Goal: Task Accomplishment & Management: Manage account settings

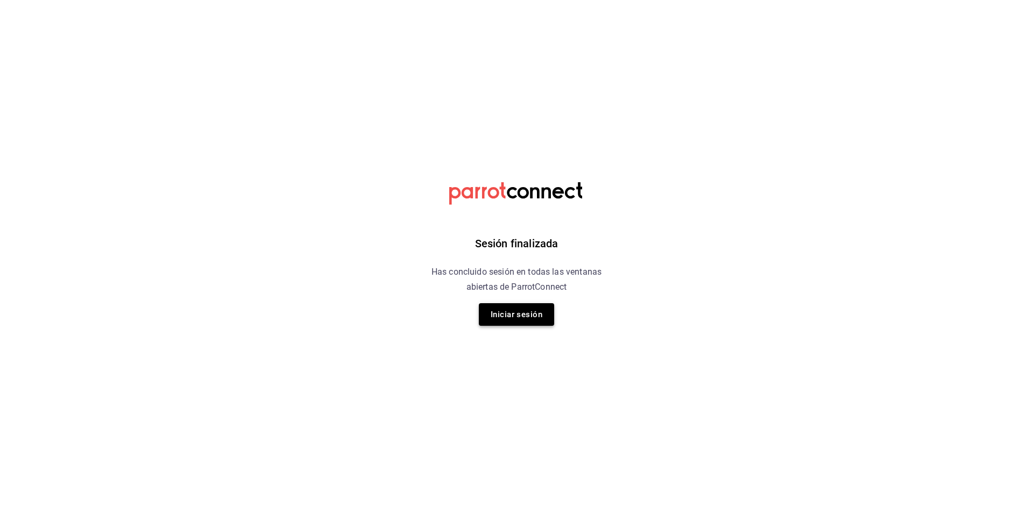
click at [499, 309] on button "Iniciar sesión" at bounding box center [516, 314] width 75 height 23
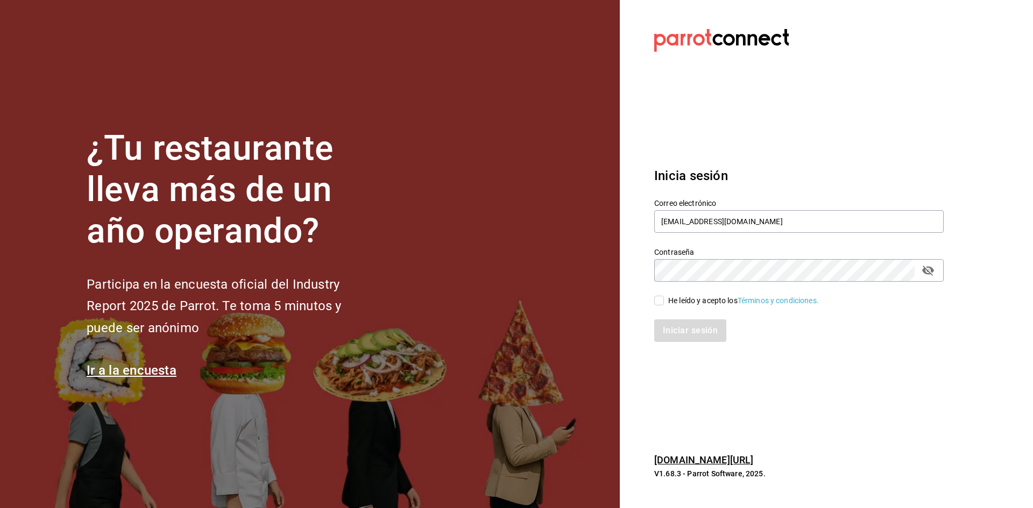
click at [663, 301] on input "He leído y acepto los Términos y condiciones." at bounding box center [659, 301] width 10 height 10
checkbox input "true"
click at [681, 343] on div "Inicia sesión Correo electrónico [EMAIL_ADDRESS][DOMAIN_NAME] Contraseña Contra…" at bounding box center [798, 254] width 289 height 202
click at [680, 333] on button "Iniciar sesión" at bounding box center [690, 331] width 73 height 23
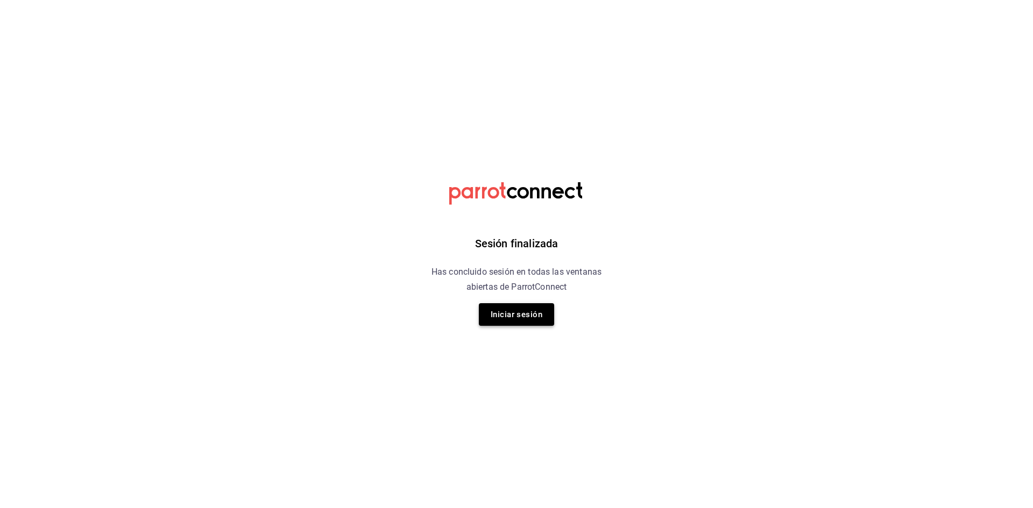
click at [491, 312] on button "Iniciar sesión" at bounding box center [516, 314] width 75 height 23
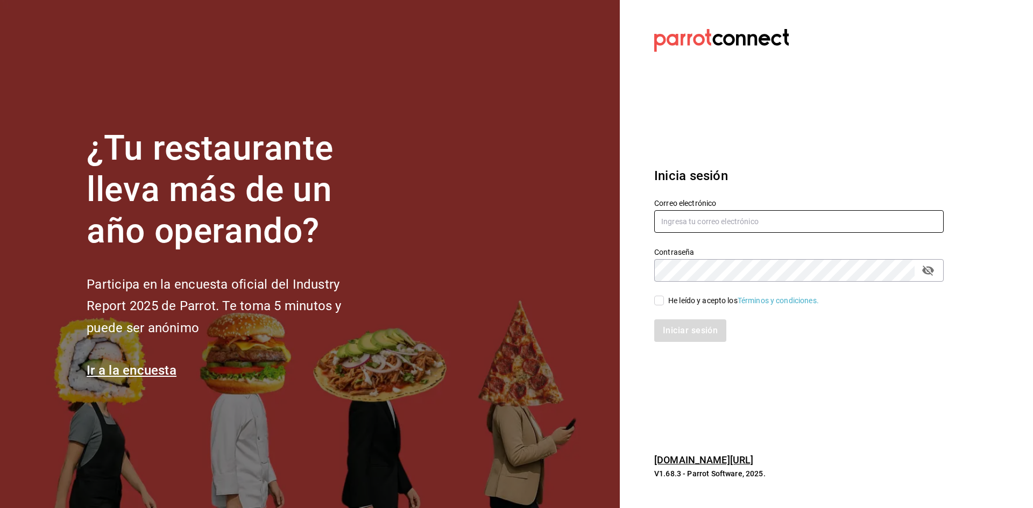
type input "[EMAIL_ADDRESS][DOMAIN_NAME]"
click at [664, 298] on span "He leído y acepto los Términos y condiciones." at bounding box center [741, 300] width 155 height 11
click at [664, 298] on input "He leído y acepto los Términos y condiciones." at bounding box center [659, 301] width 10 height 10
checkbox input "true"
click at [668, 331] on button "Iniciar sesión" at bounding box center [690, 331] width 73 height 23
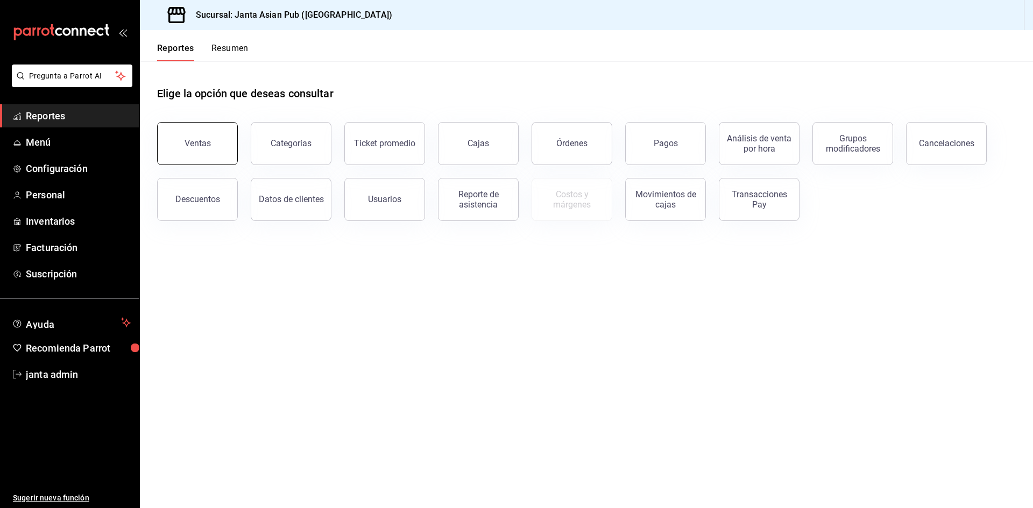
click at [237, 146] on div "Ventas" at bounding box center [191, 137] width 94 height 56
click at [213, 139] on button "Ventas" at bounding box center [197, 143] width 81 height 43
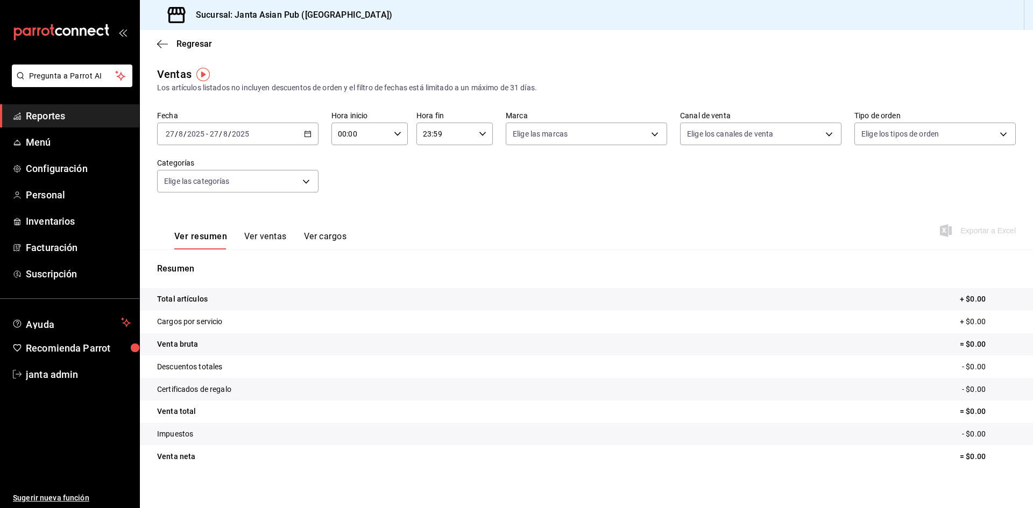
click at [284, 129] on div "2025-08-27 27 / 8 / 2025 - 2025-08-27 27 / 8 / 2025" at bounding box center [237, 134] width 161 height 23
click at [218, 259] on span "Rango de fechas" at bounding box center [207, 263] width 83 height 11
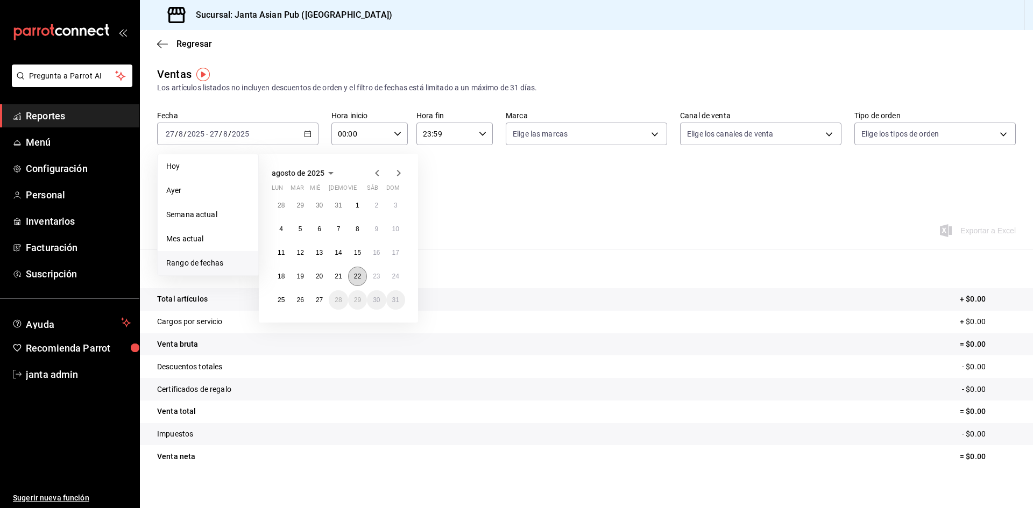
click at [359, 276] on abbr "22" at bounding box center [357, 277] width 7 height 8
click at [358, 278] on abbr "22" at bounding box center [357, 277] width 7 height 8
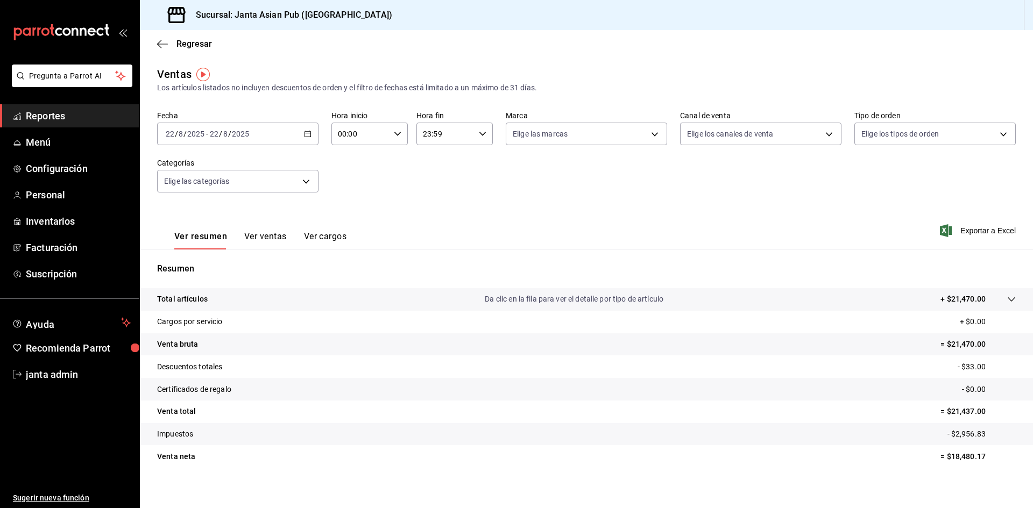
click at [456, 136] on input "23:59" at bounding box center [445, 134] width 58 height 22
click at [440, 180] on span "13" at bounding box center [432, 178] width 21 height 9
click at [206, 75] on img "button" at bounding box center [202, 74] width 13 height 13
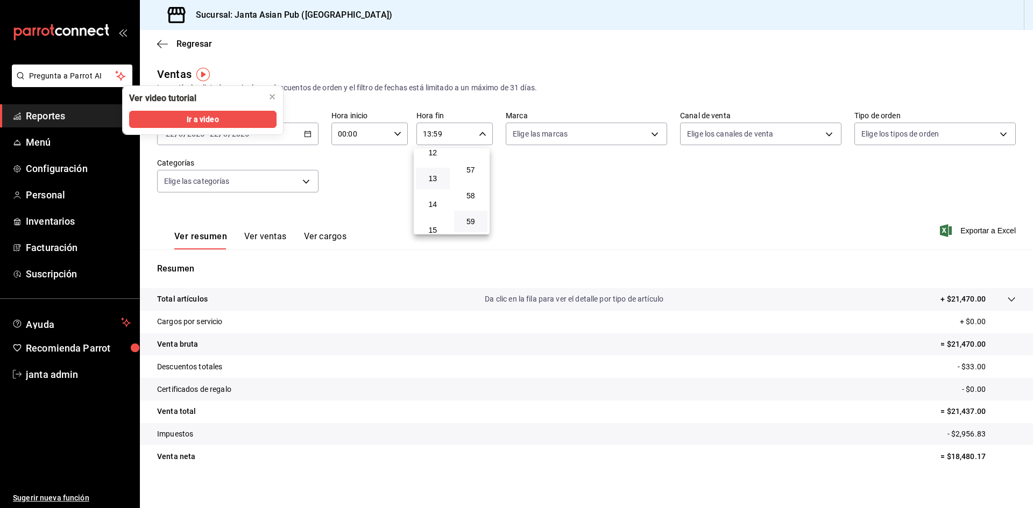
click at [273, 93] on icon "close" at bounding box center [272, 97] width 9 height 9
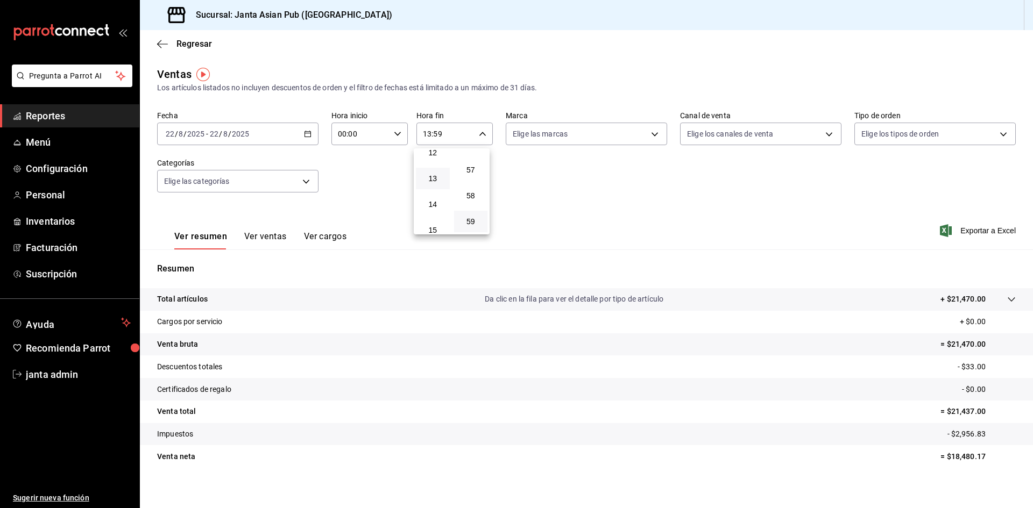
scroll to position [534, 0]
click at [430, 221] on span "23" at bounding box center [432, 221] width 21 height 9
type input "23:59"
click at [574, 231] on div at bounding box center [516, 254] width 1033 height 508
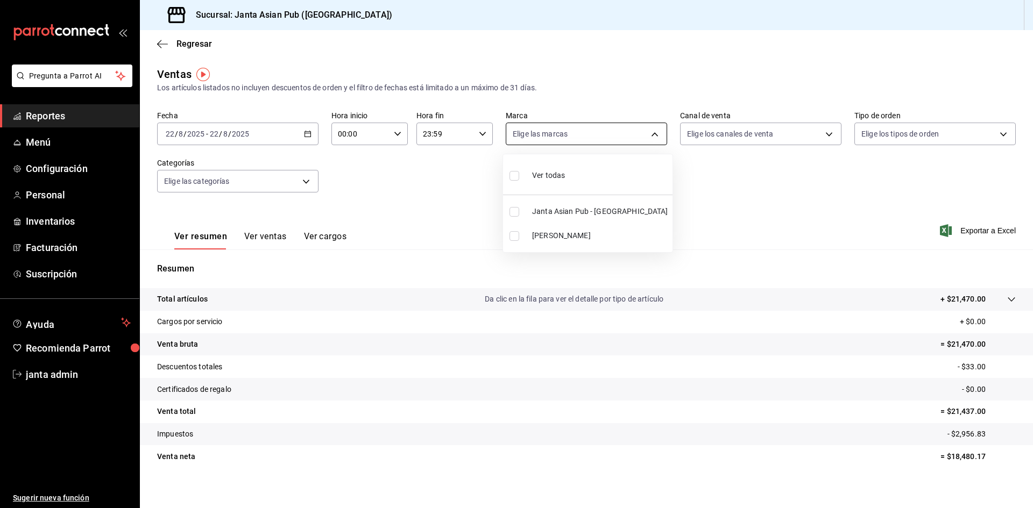
click at [619, 135] on body "Pregunta a Parrot AI Reportes Menú Configuración Personal Inventarios Facturaci…" at bounding box center [516, 254] width 1033 height 508
click at [564, 173] on span "Ver todas" at bounding box center [548, 175] width 33 height 11
type input "1db30118-5670-46c3-9d09-b77bd7bb8fe6,be46397b-311f-4062-b626-5c189c252b46"
checkbox input "true"
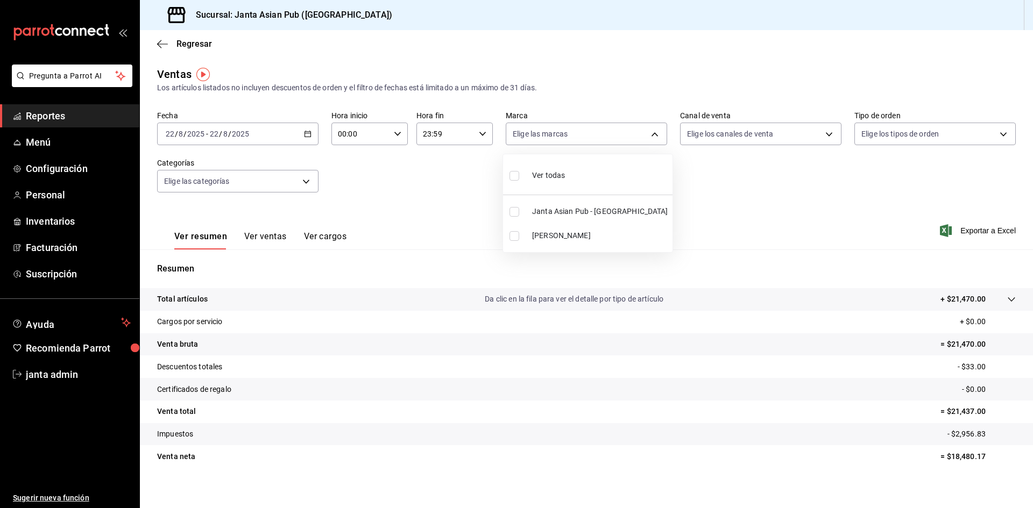
checkbox input "true"
click at [716, 212] on div at bounding box center [516, 254] width 1033 height 508
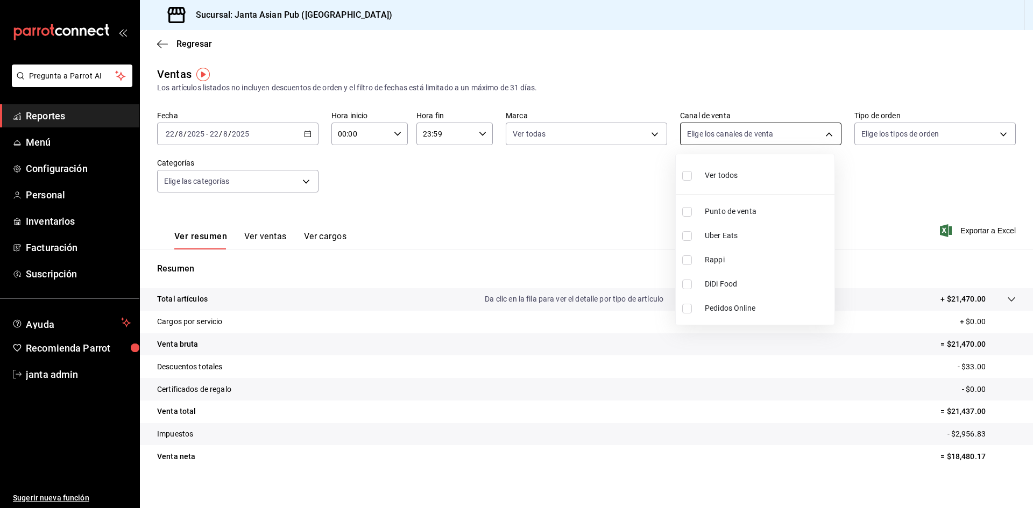
click at [739, 141] on body "Pregunta a Parrot AI Reportes Menú Configuración Personal Inventarios Facturaci…" at bounding box center [516, 254] width 1033 height 508
click at [692, 216] on label at bounding box center [689, 212] width 14 height 10
click at [692, 216] on input "checkbox" at bounding box center [687, 212] width 10 height 10
checkbox input "false"
click at [686, 213] on input "checkbox" at bounding box center [687, 212] width 10 height 10
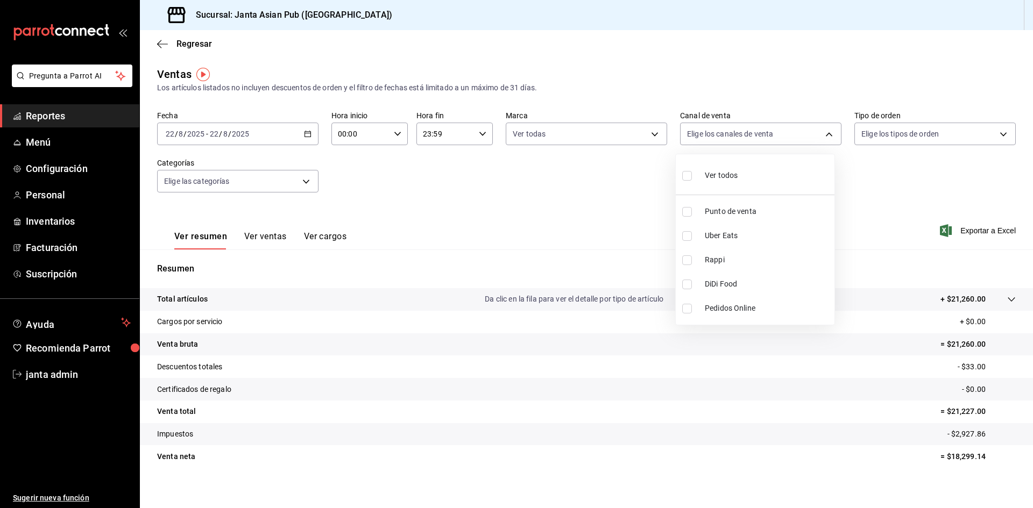
checkbox input "true"
type input "PARROT"
click at [60, 119] on div at bounding box center [516, 254] width 1033 height 508
click at [56, 116] on span "Reportes" at bounding box center [78, 116] width 105 height 15
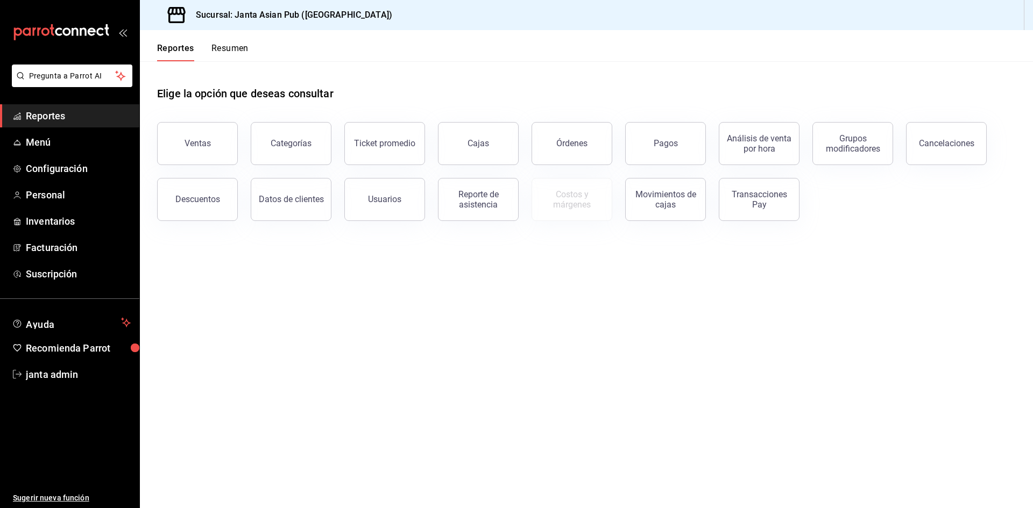
click at [221, 48] on button "Resumen" at bounding box center [229, 52] width 37 height 18
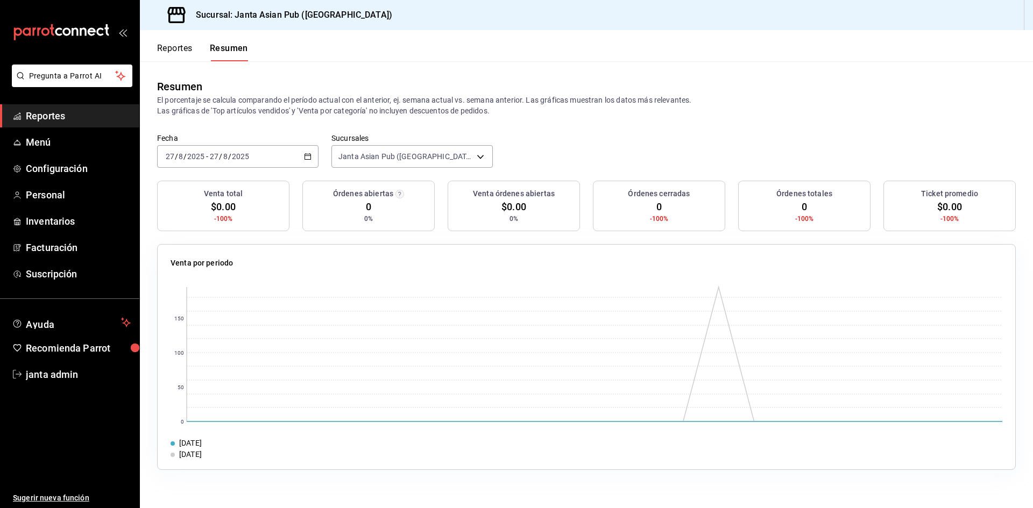
click at [229, 157] on span "/" at bounding box center [229, 156] width 3 height 9
click at [213, 314] on span "Rango de fechas" at bounding box center [207, 310] width 83 height 11
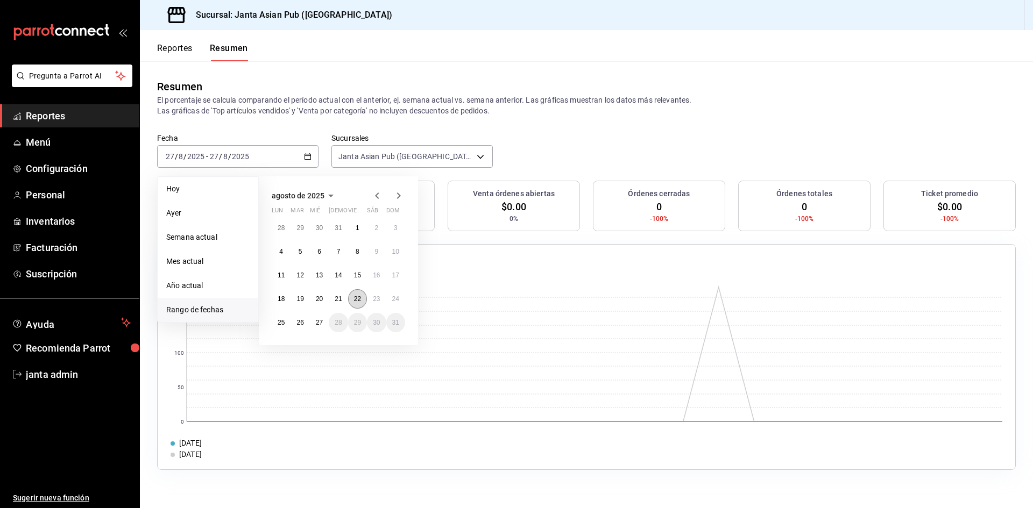
click at [355, 300] on abbr "22" at bounding box center [357, 299] width 7 height 8
click at [356, 299] on abbr "22" at bounding box center [357, 299] width 7 height 8
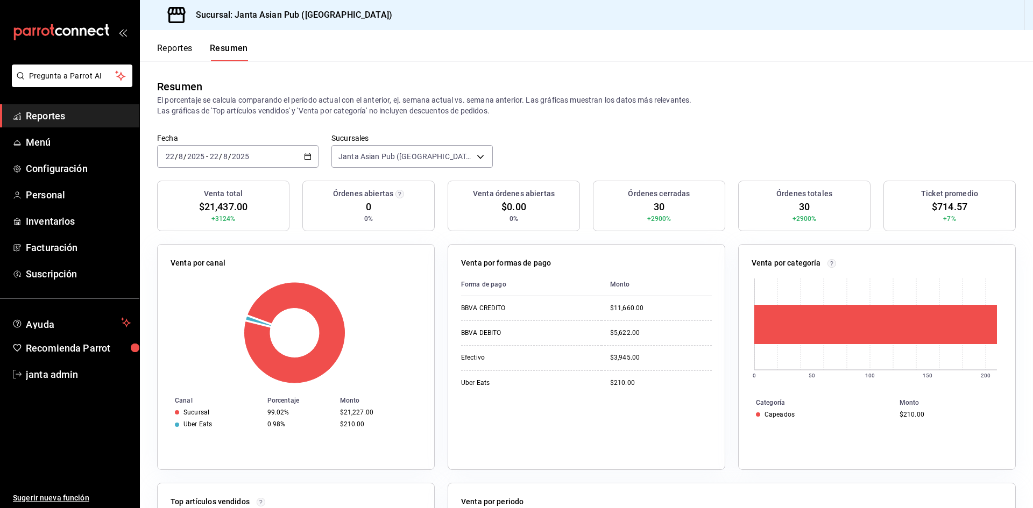
scroll to position [54, 0]
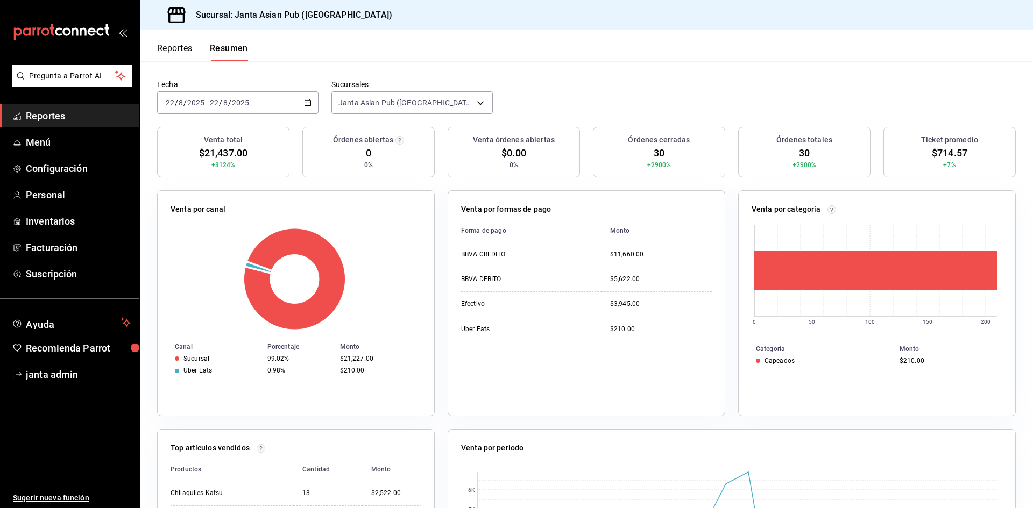
click at [243, 110] on div "2025-08-22 22 / 8 / 2025 - 2025-08-22 22 / 8 / 2025" at bounding box center [237, 102] width 161 height 23
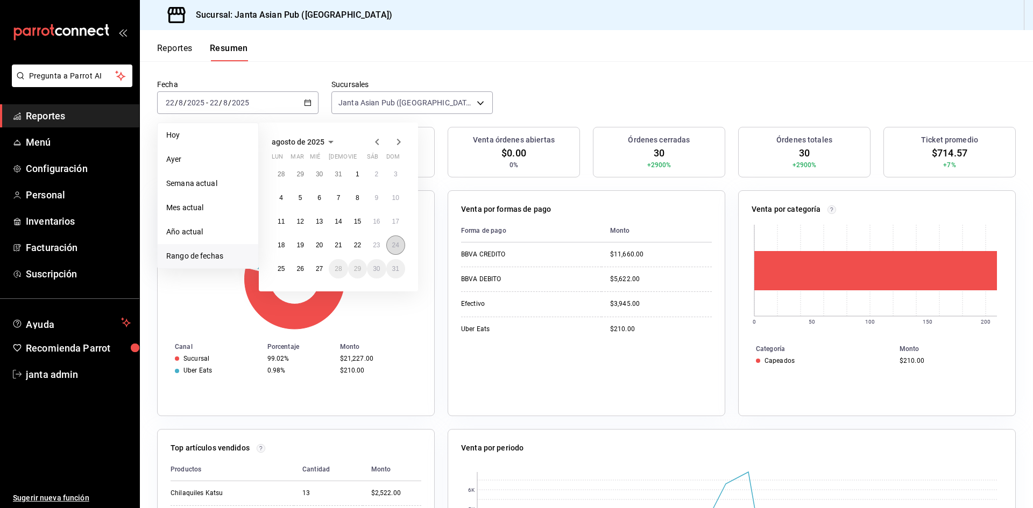
click at [390, 243] on button "24" at bounding box center [395, 245] width 19 height 19
click at [394, 245] on abbr "24" at bounding box center [395, 246] width 7 height 8
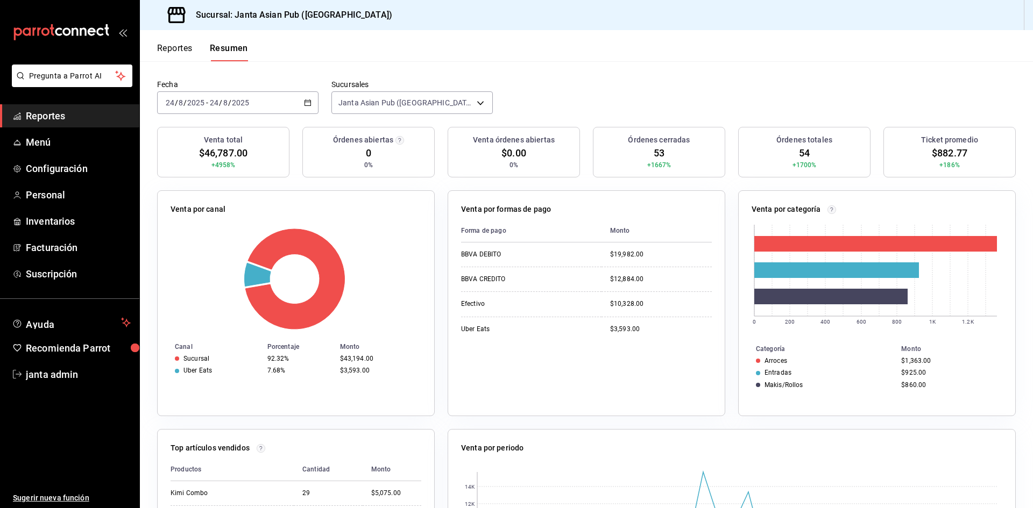
click at [202, 98] on div "2025-08-24 24 / 8 / 2025 - 2025-08-24 24 / 8 / 2025" at bounding box center [237, 102] width 161 height 23
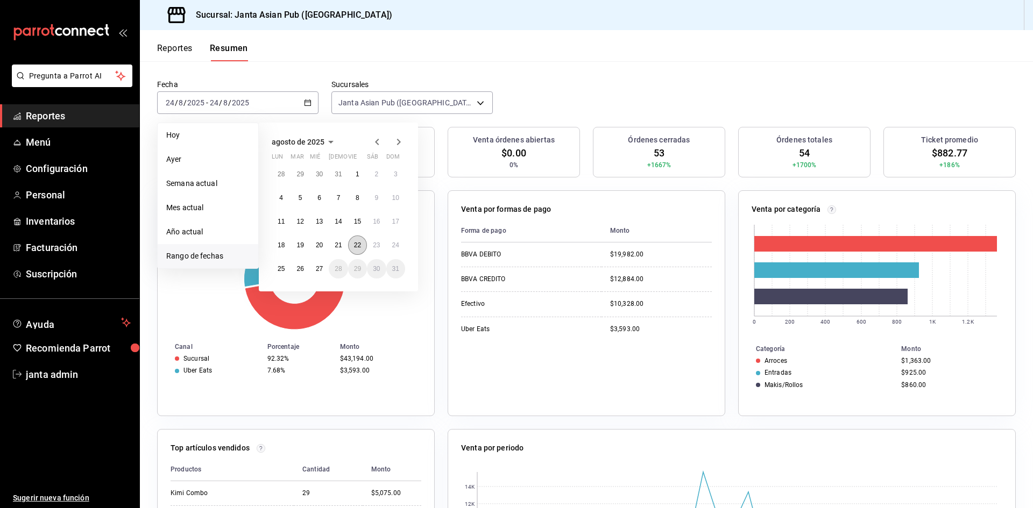
click at [352, 249] on button "22" at bounding box center [357, 245] width 19 height 19
click at [355, 246] on abbr "22" at bounding box center [357, 246] width 7 height 8
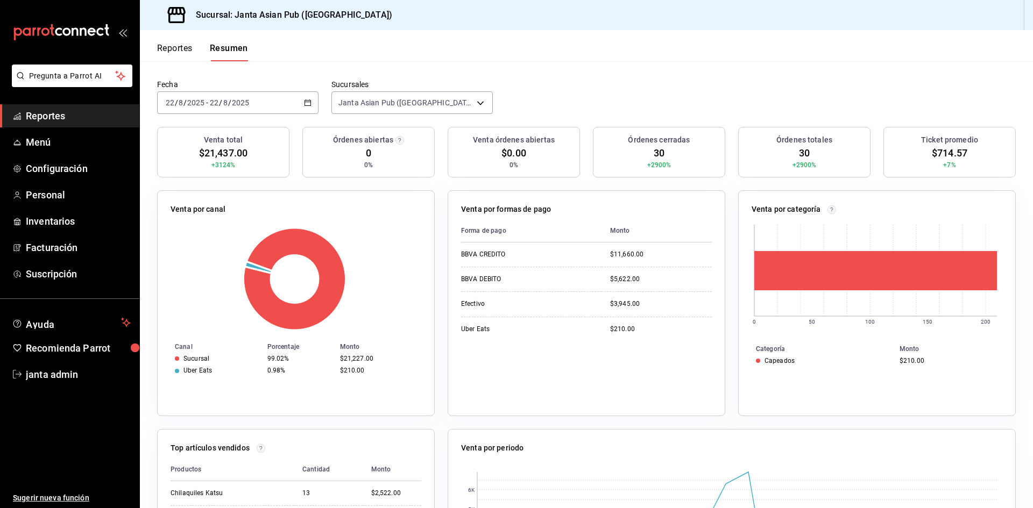
click at [54, 155] on ul "Reportes Menú Configuración Personal Inventarios Facturación Suscripción" at bounding box center [69, 194] width 139 height 181
click at [47, 194] on span "Personal" at bounding box center [78, 195] width 105 height 15
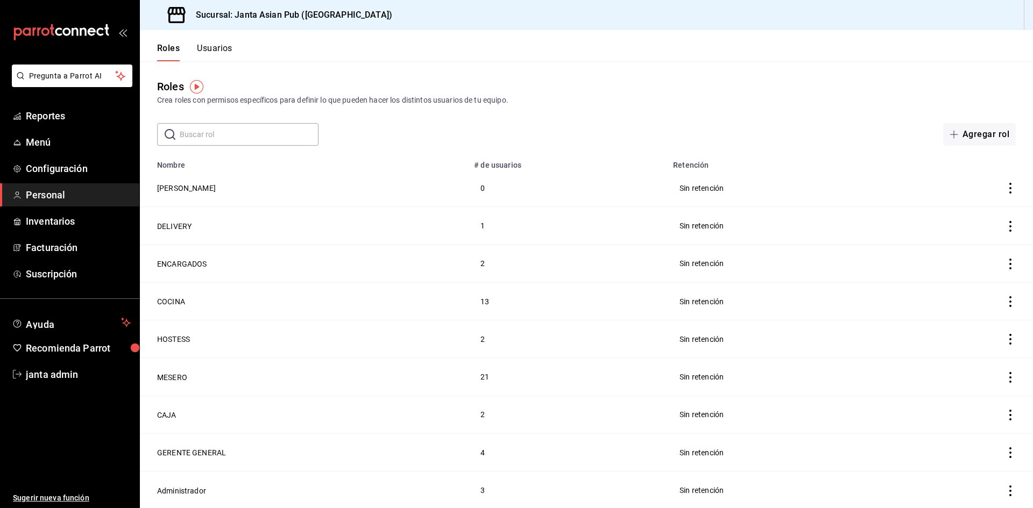
click at [214, 55] on button "Usuarios" at bounding box center [215, 52] width 36 height 18
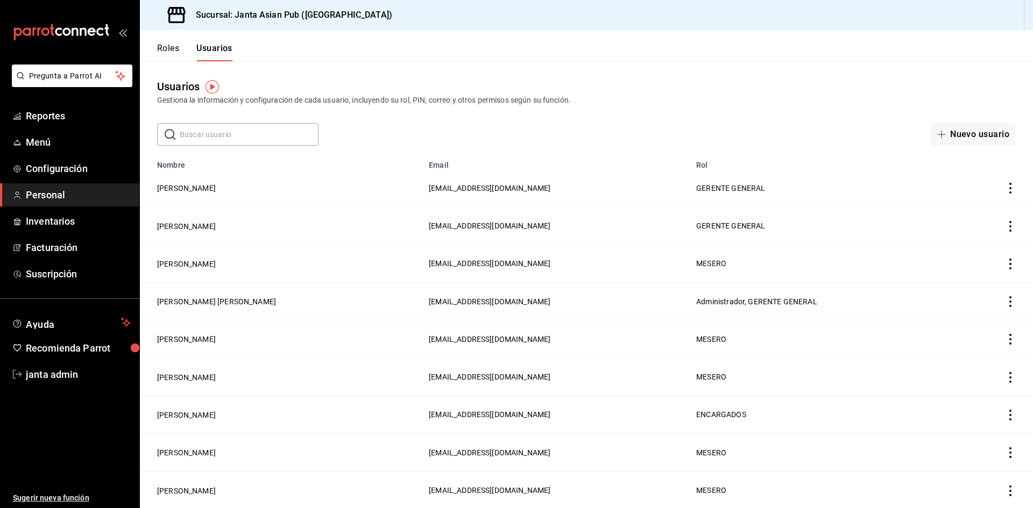
scroll to position [54, 0]
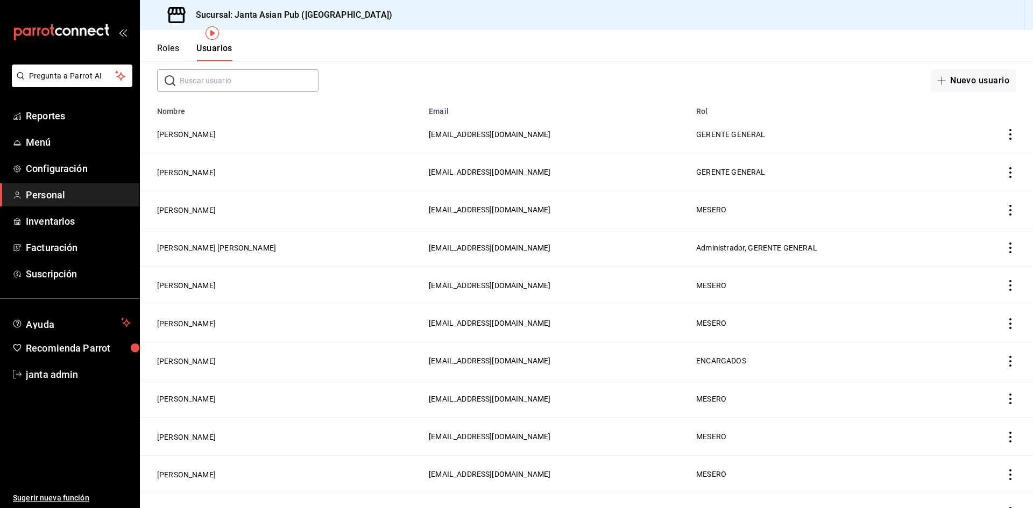
click at [197, 366] on td "GERARDO MEZA" at bounding box center [281, 361] width 282 height 38
click at [197, 358] on button "GERARDO MEZA" at bounding box center [186, 361] width 59 height 11
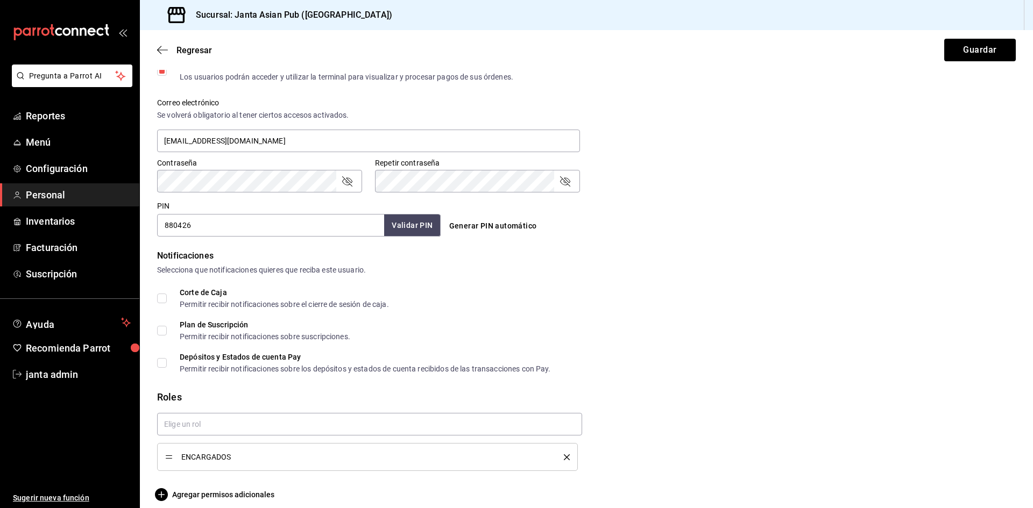
scroll to position [387, 0]
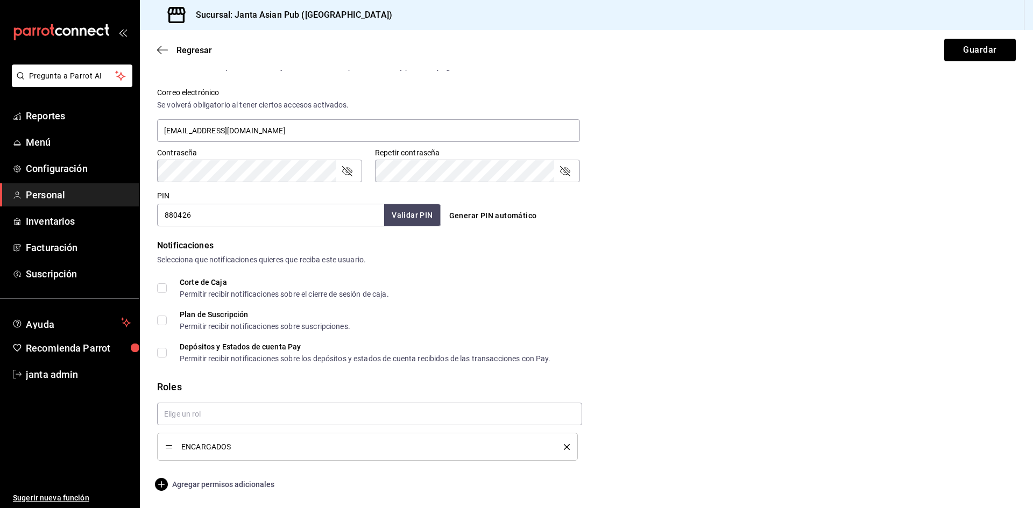
click at [167, 489] on icon "button" at bounding box center [161, 484] width 13 height 13
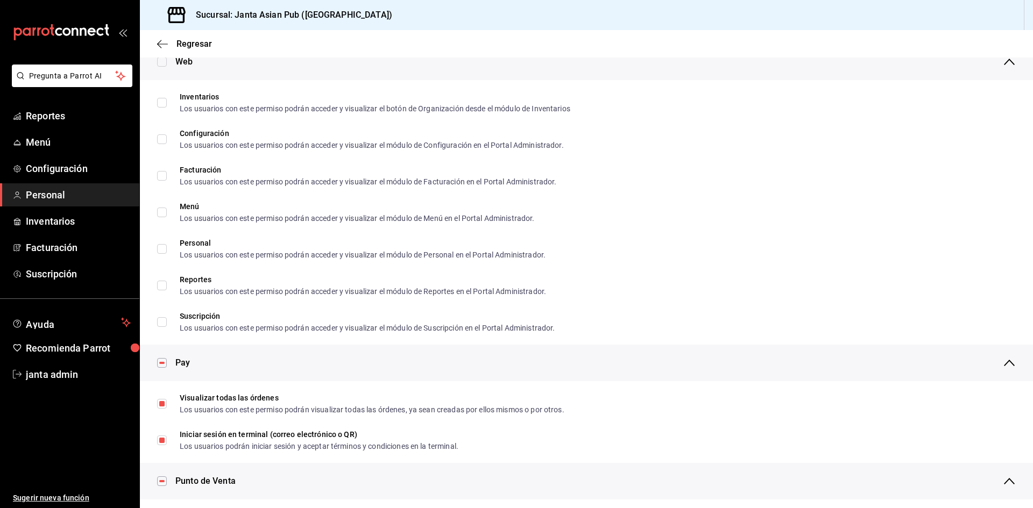
scroll to position [377, 0]
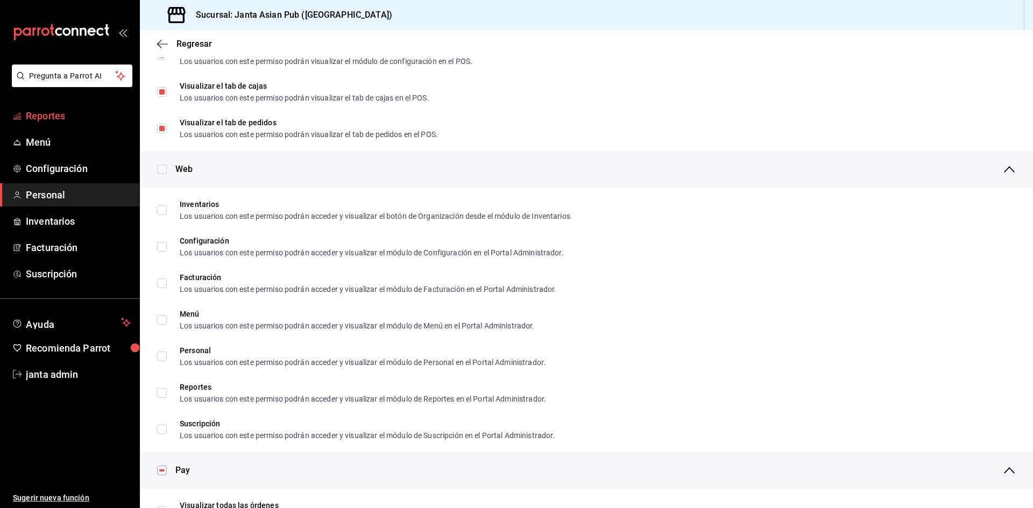
click at [49, 107] on link "Reportes" at bounding box center [69, 115] width 139 height 23
